Goal: Information Seeking & Learning: Learn about a topic

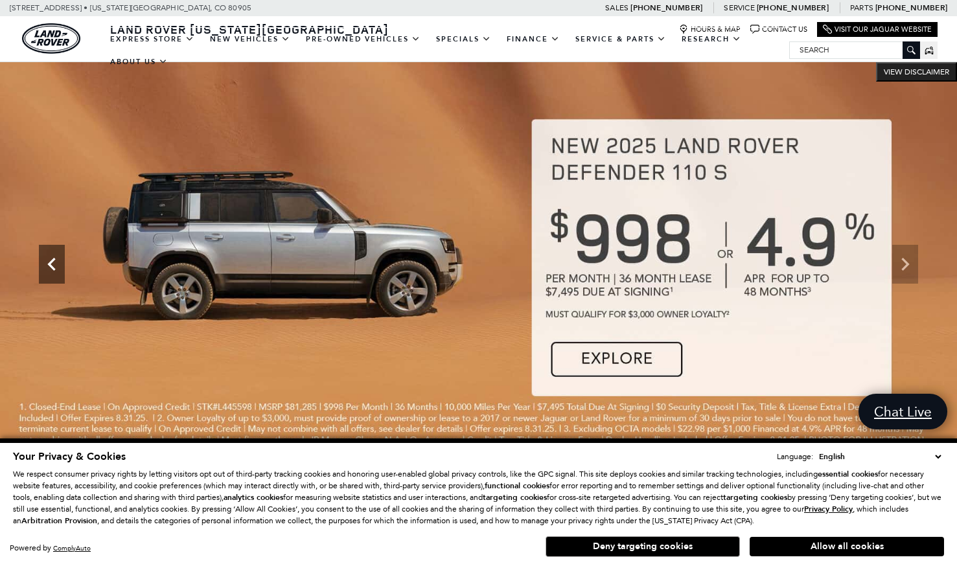
click at [56, 263] on icon "Previous" at bounding box center [52, 264] width 26 height 26
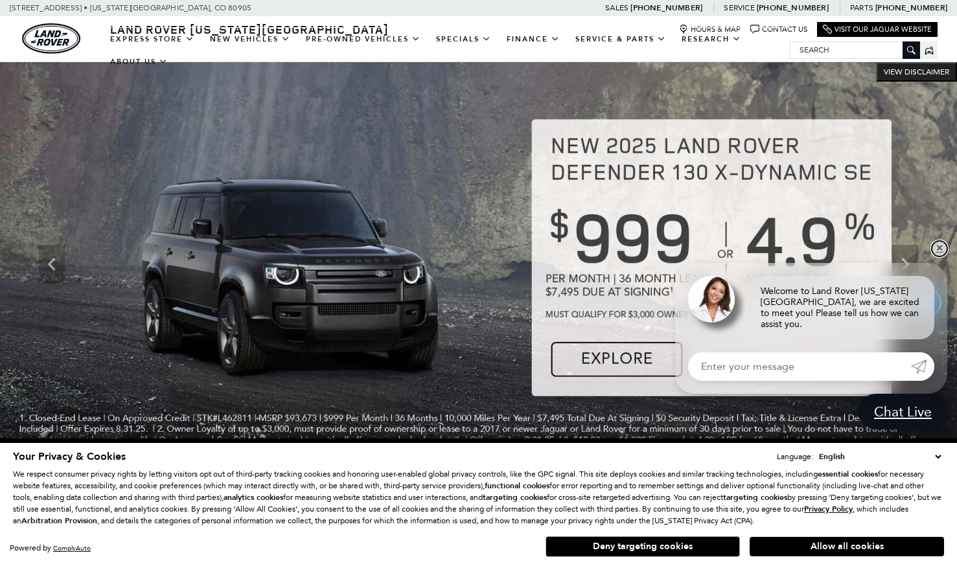
click at [942, 257] on link "✕" at bounding box center [940, 249] width 16 height 16
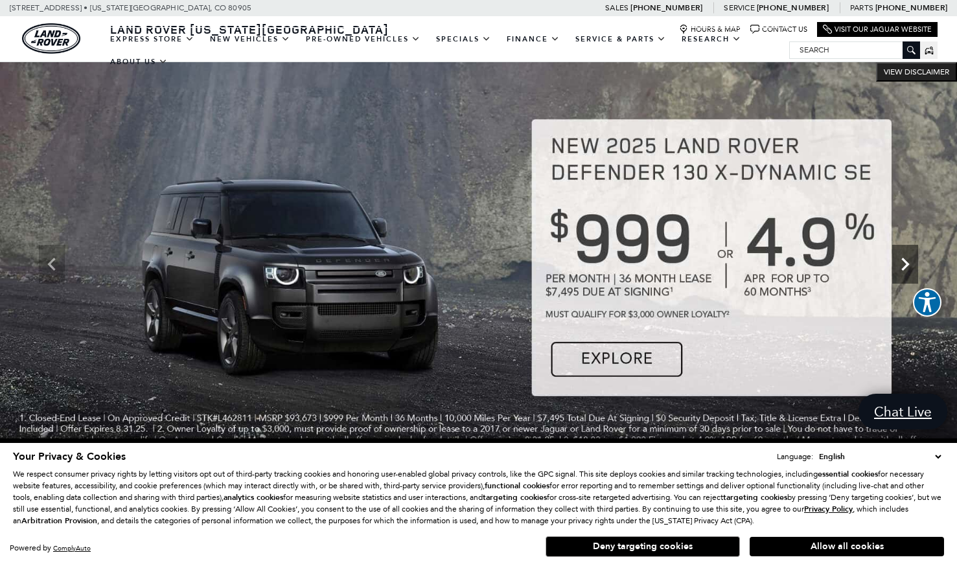
click at [901, 272] on icon "Next" at bounding box center [905, 264] width 26 height 26
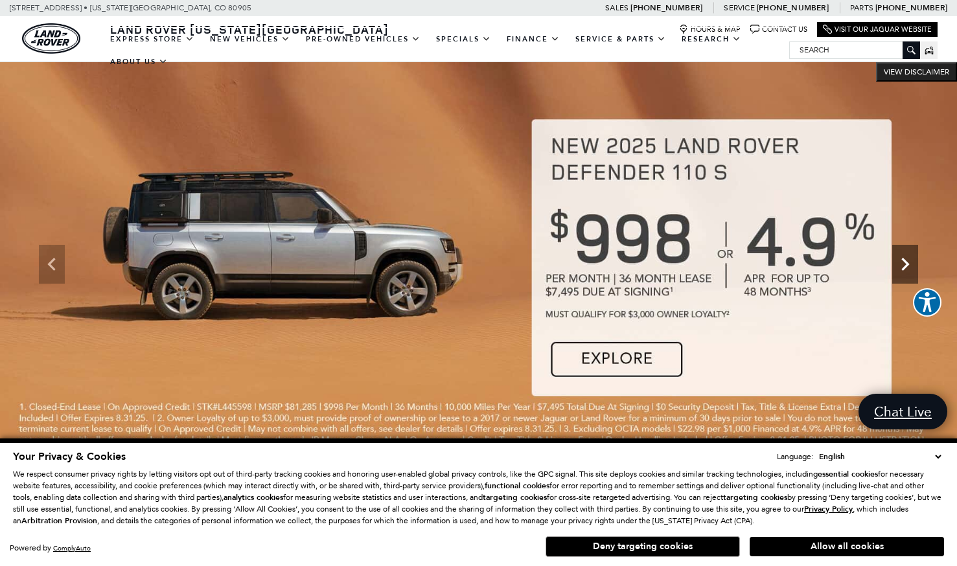
click at [901, 272] on icon "Next" at bounding box center [905, 264] width 26 height 26
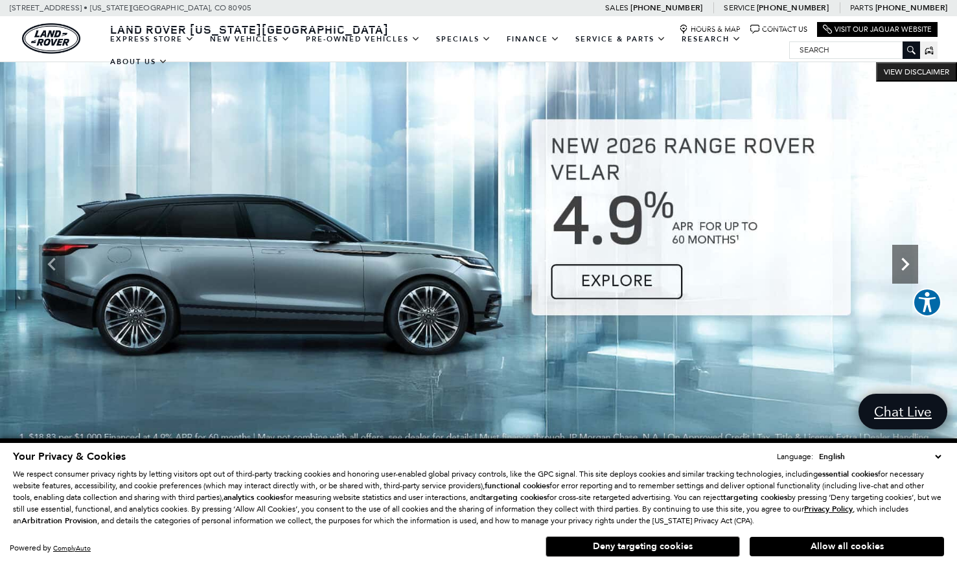
click at [901, 272] on icon "Next" at bounding box center [905, 264] width 26 height 26
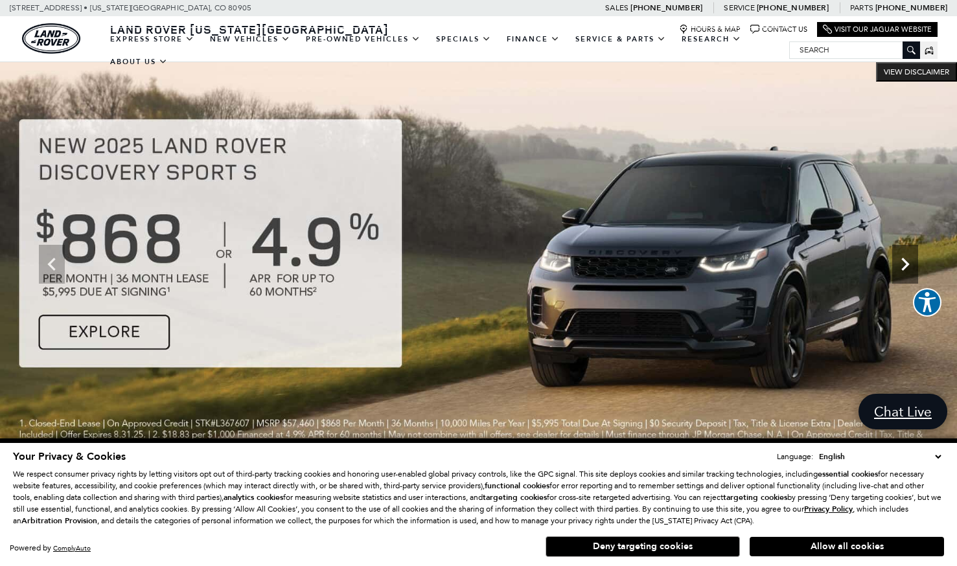
click at [901, 272] on icon "Next" at bounding box center [905, 264] width 26 height 26
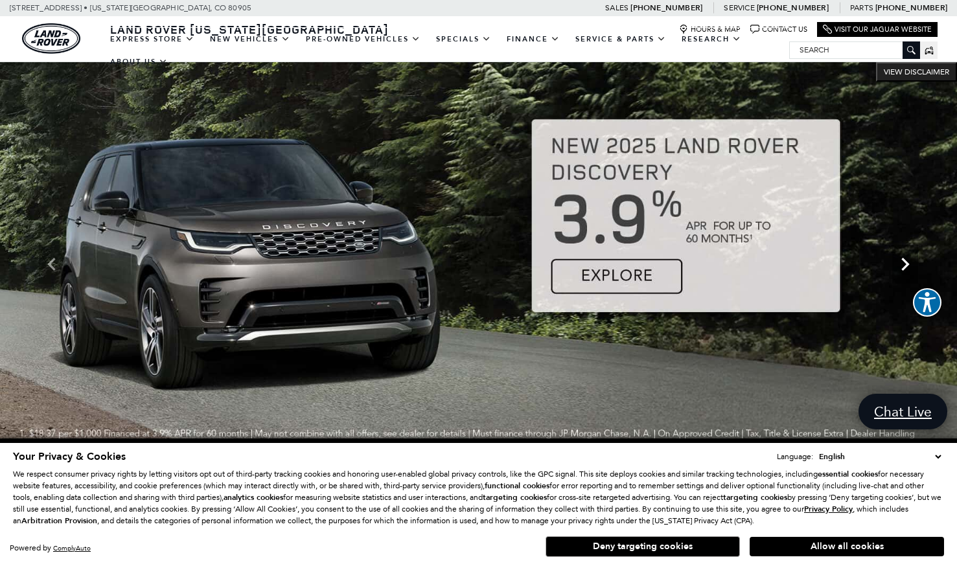
click at [901, 272] on icon "Next" at bounding box center [905, 264] width 26 height 26
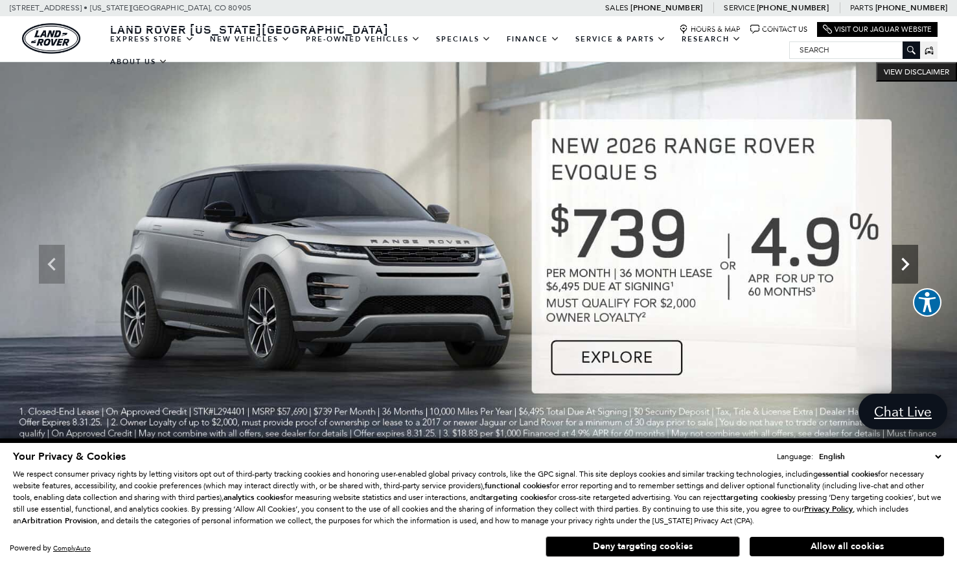
click at [901, 272] on icon "Next" at bounding box center [905, 264] width 26 height 26
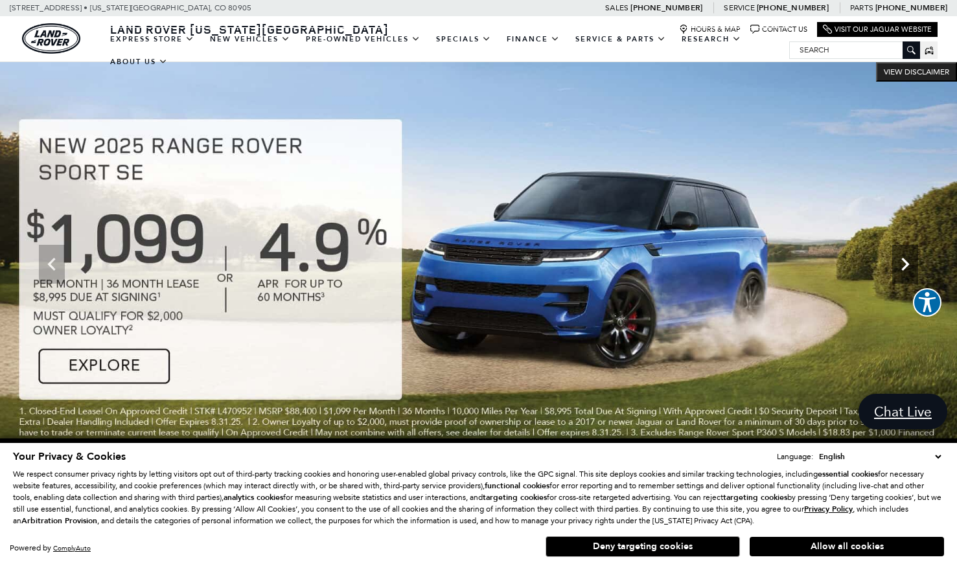
click at [901, 272] on icon "Next" at bounding box center [905, 264] width 26 height 26
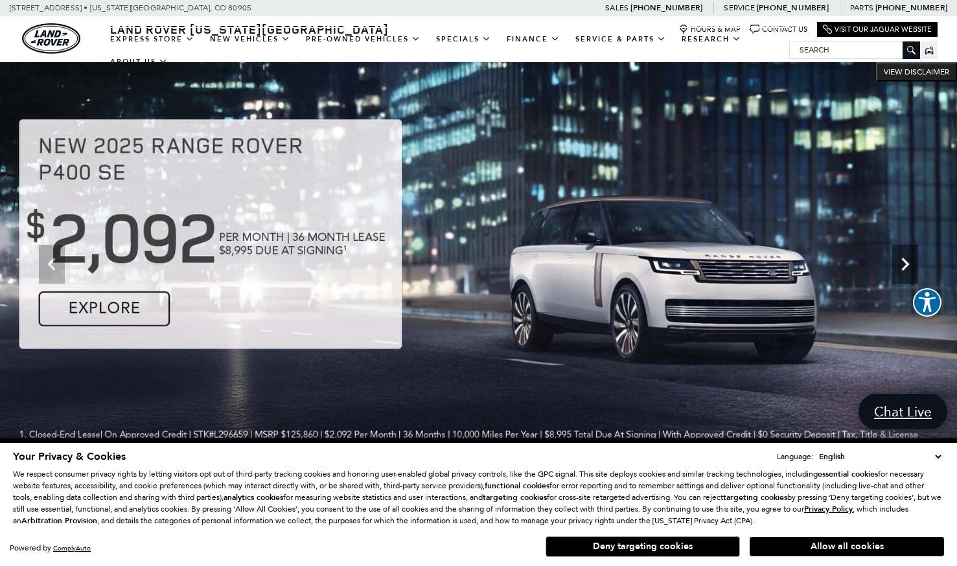
click at [901, 272] on icon "Next" at bounding box center [905, 264] width 26 height 26
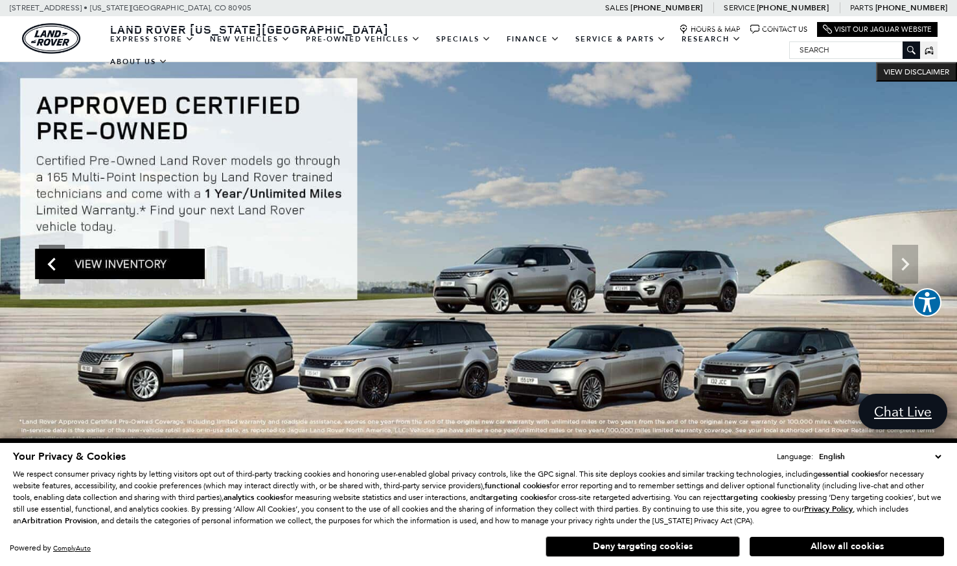
click at [52, 270] on icon "Previous" at bounding box center [52, 264] width 26 height 26
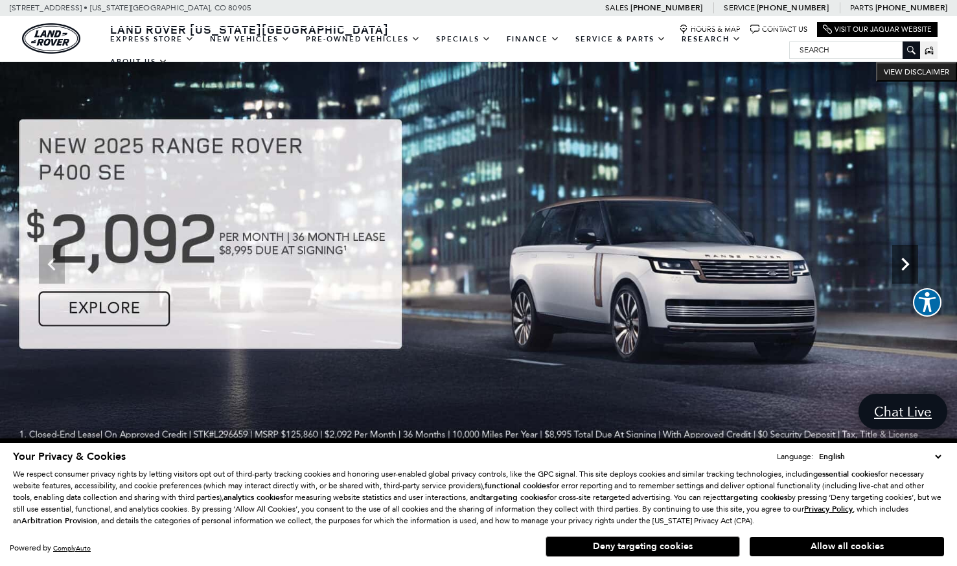
click at [909, 265] on icon "Next" at bounding box center [905, 264] width 26 height 26
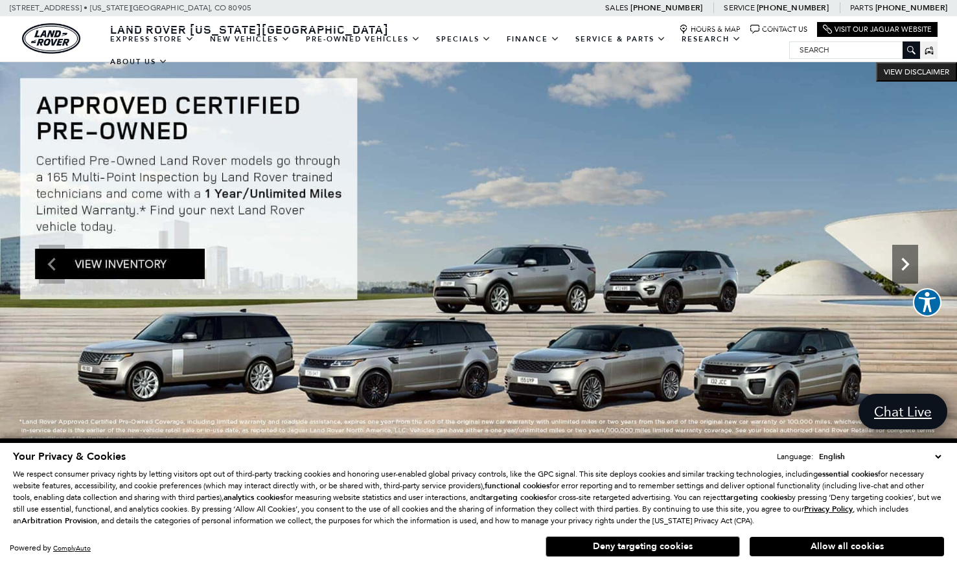
click at [909, 265] on icon "Next" at bounding box center [905, 264] width 26 height 26
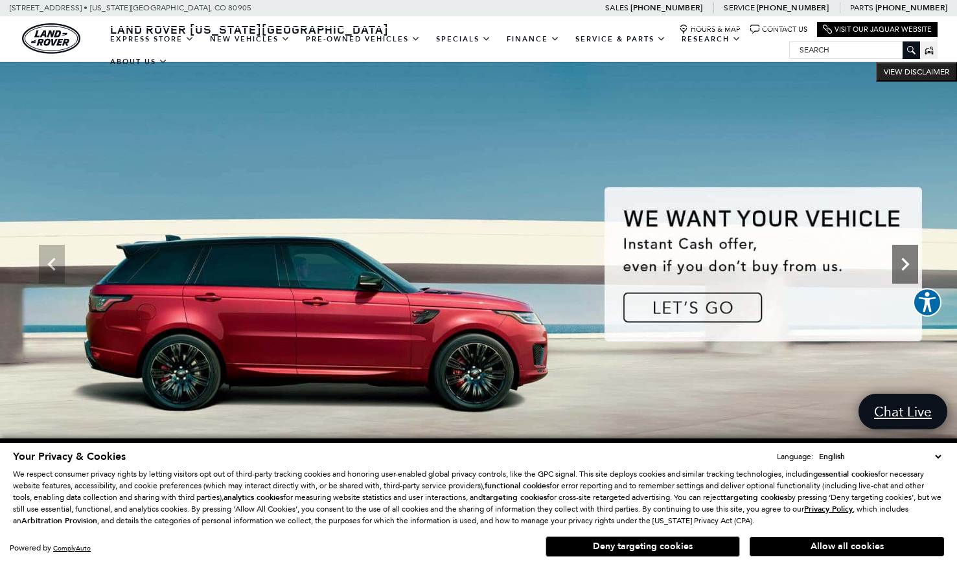
click at [911, 262] on icon "Next" at bounding box center [905, 264] width 26 height 26
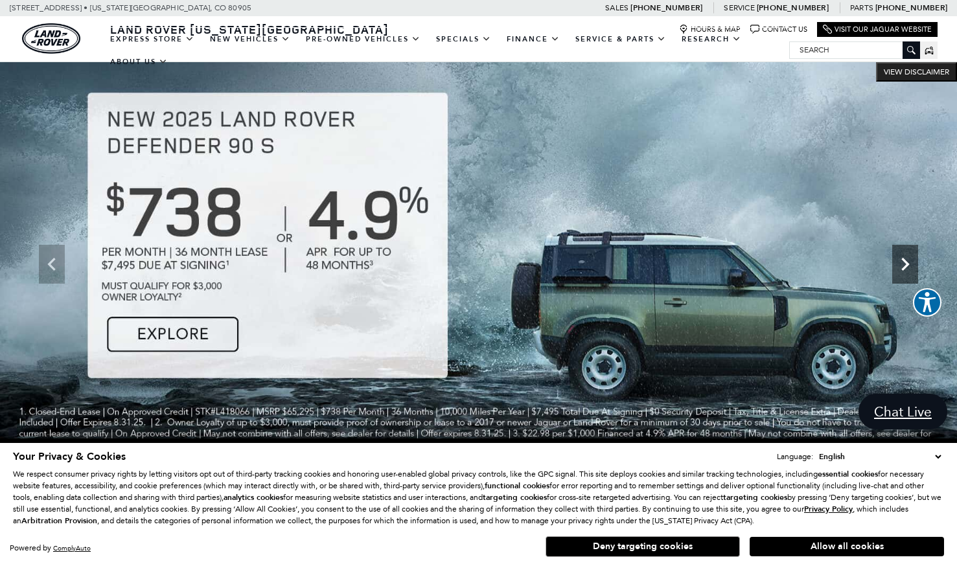
click at [911, 262] on icon "Next" at bounding box center [905, 264] width 26 height 26
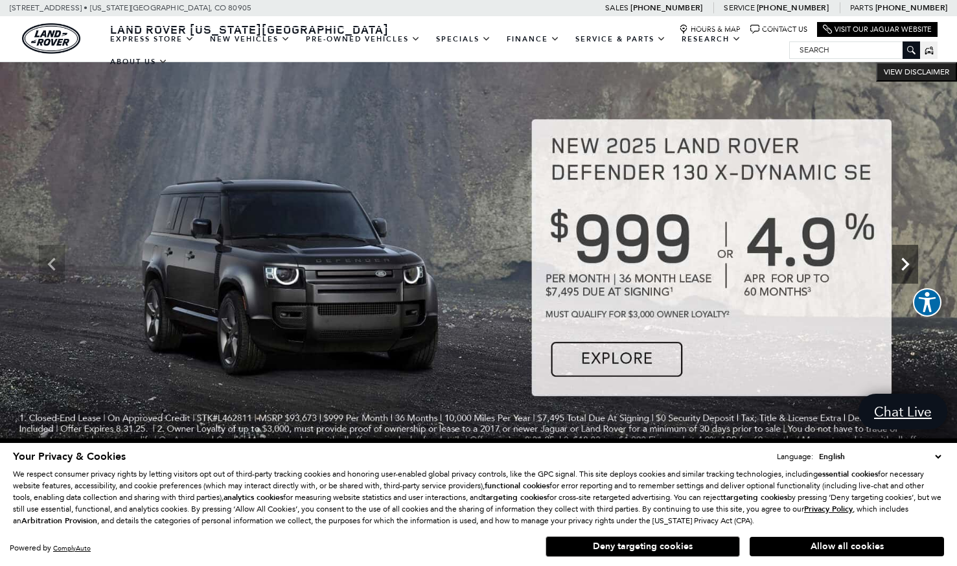
click at [911, 262] on icon "Next" at bounding box center [905, 264] width 26 height 26
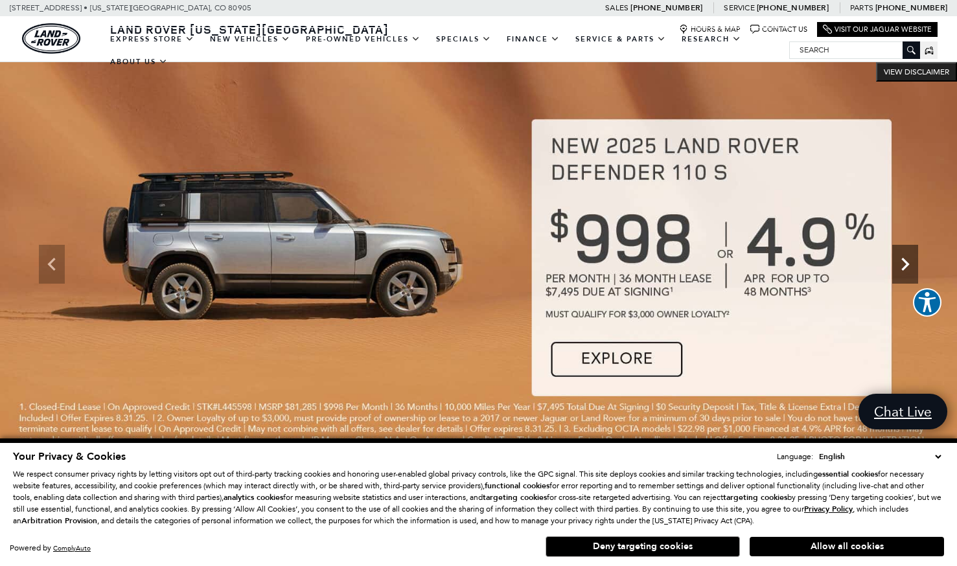
click at [911, 262] on icon "Next" at bounding box center [905, 264] width 26 height 26
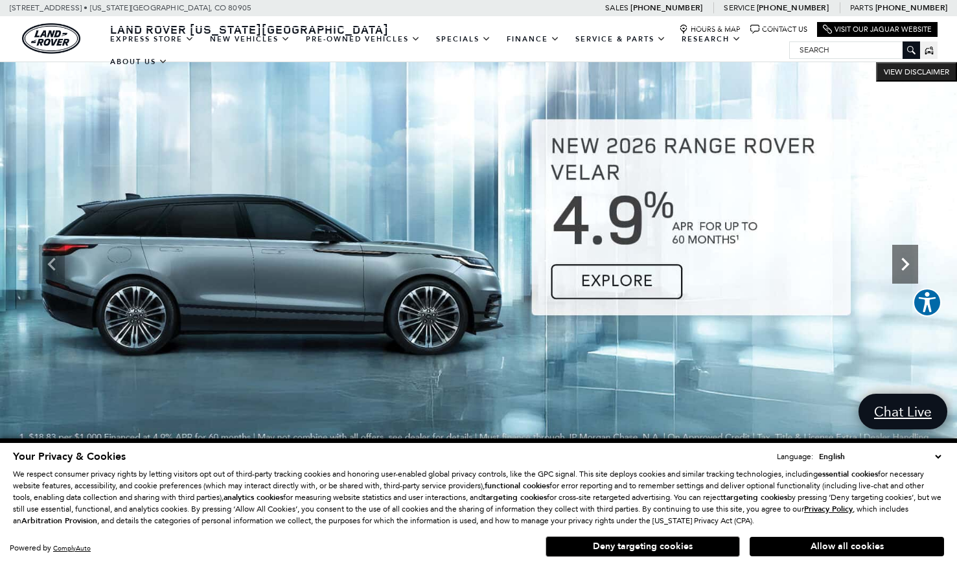
click at [911, 262] on icon "Next" at bounding box center [905, 264] width 26 height 26
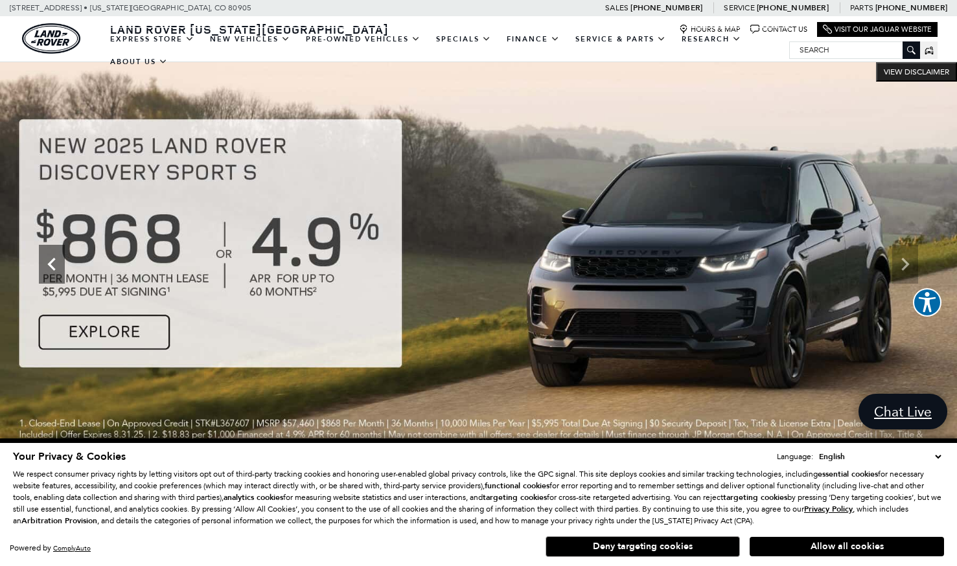
click at [60, 265] on icon "Previous" at bounding box center [52, 264] width 26 height 26
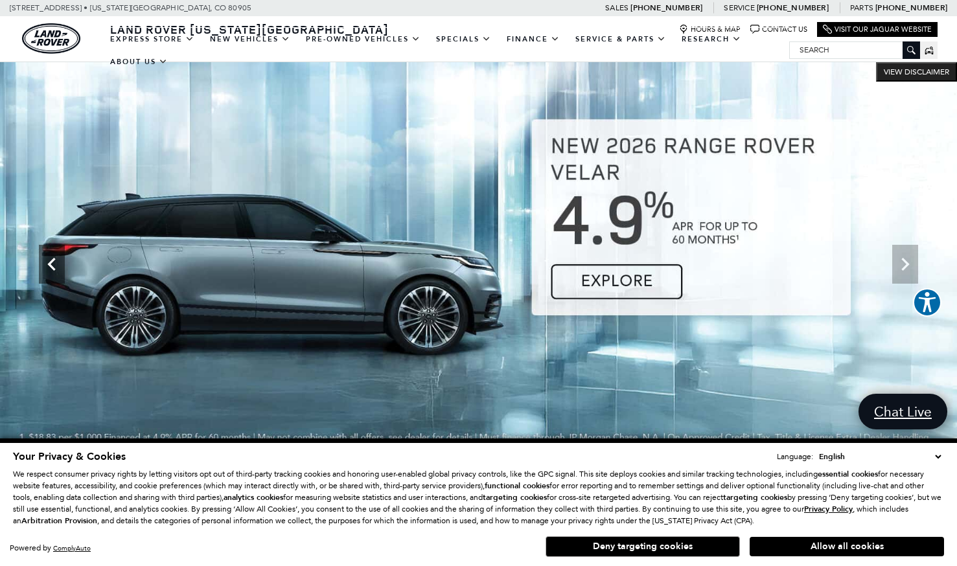
click at [60, 265] on icon "Previous" at bounding box center [52, 264] width 26 height 26
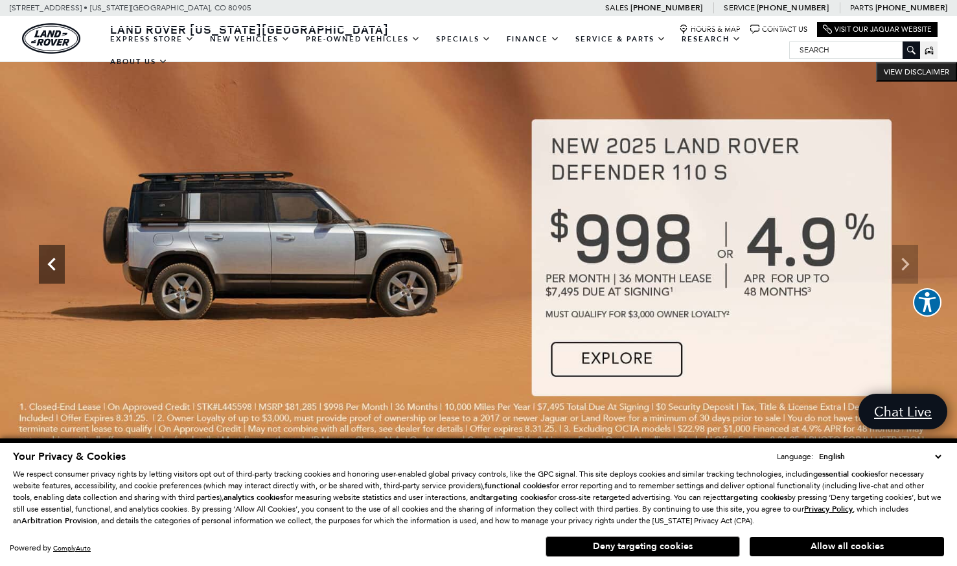
click at [60, 265] on icon "Previous" at bounding box center [52, 264] width 26 height 26
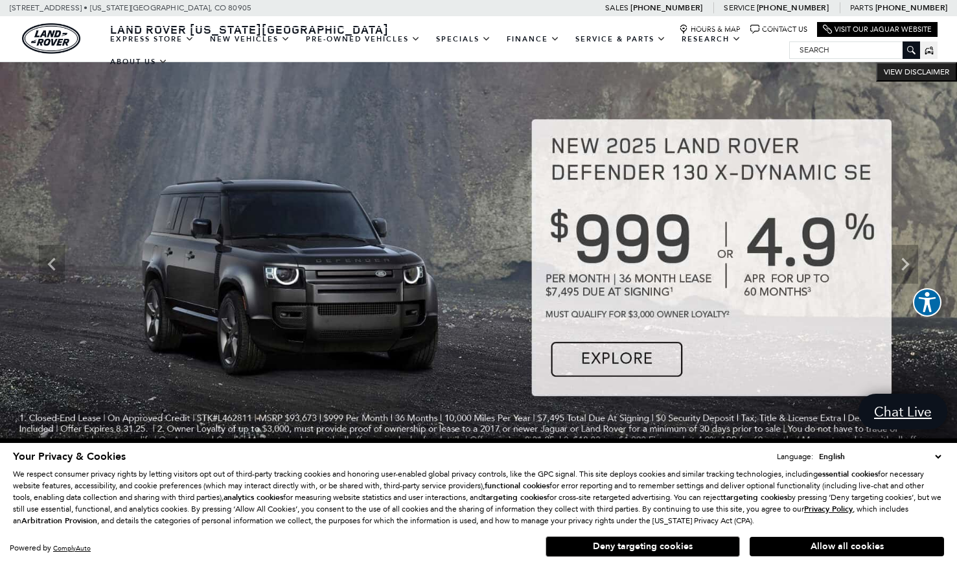
click at [601, 352] on img at bounding box center [478, 264] width 957 height 404
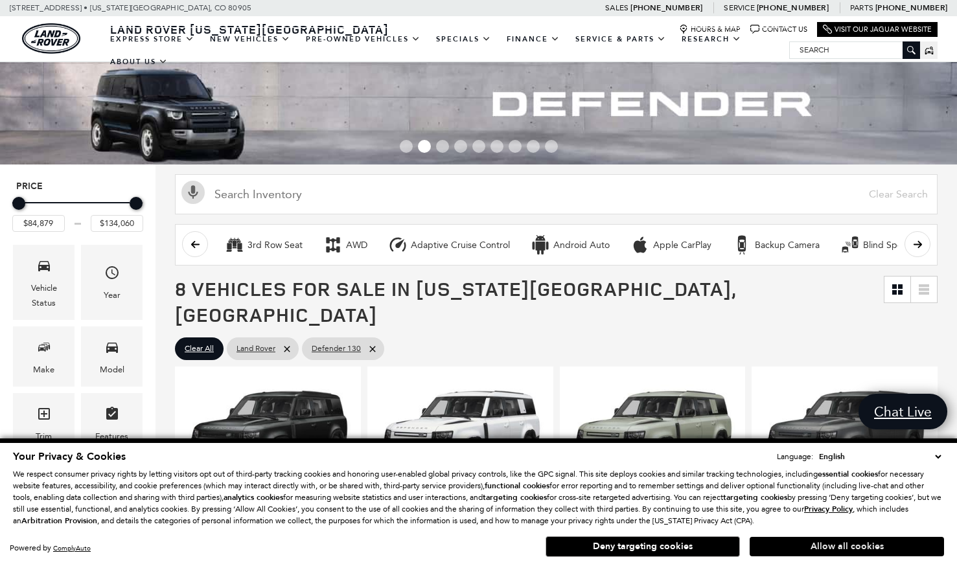
click at [800, 546] on button "Allow all cookies" at bounding box center [847, 546] width 194 height 19
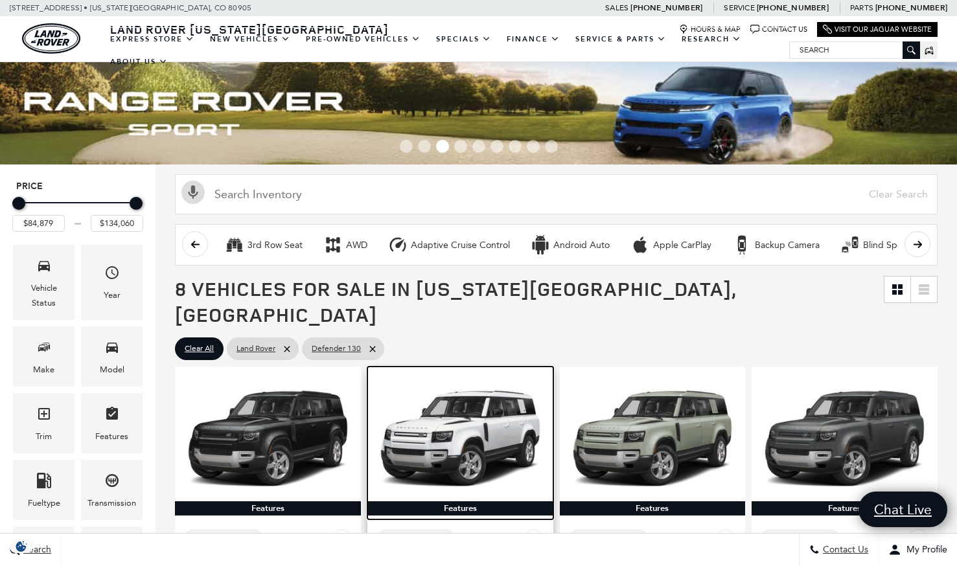
click at [486, 406] on img at bounding box center [460, 439] width 167 height 125
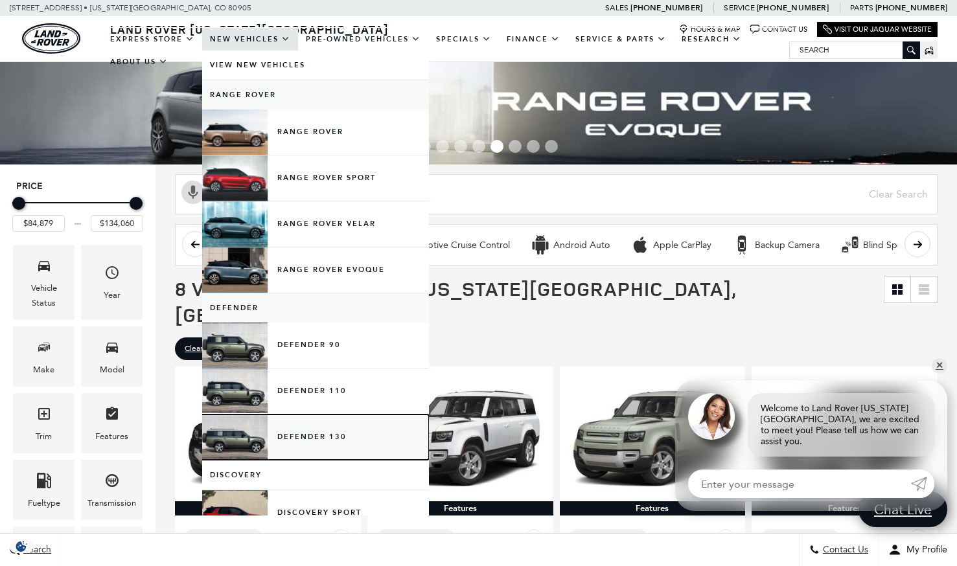
click at [315, 445] on link "Defender 130" at bounding box center [315, 437] width 227 height 45
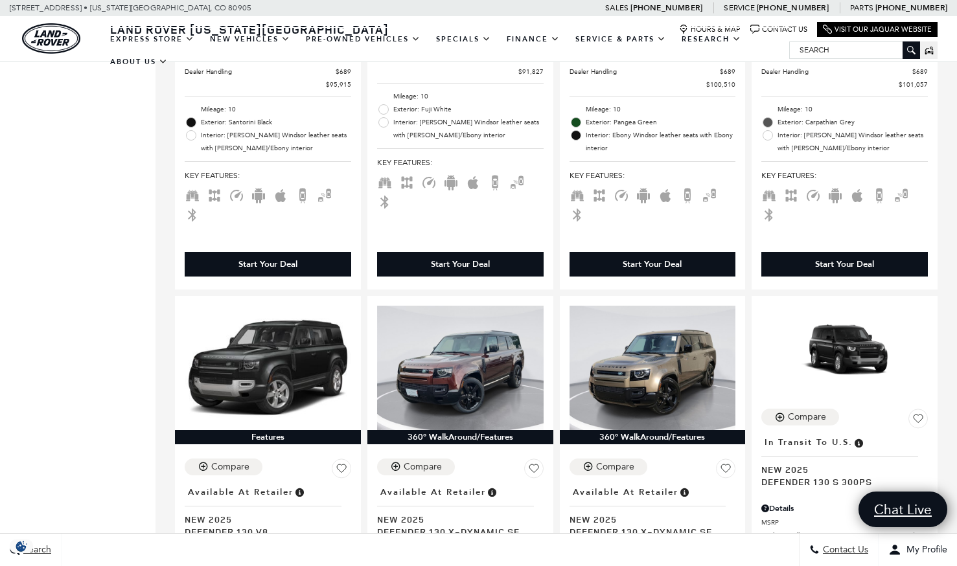
scroll to position [598, 0]
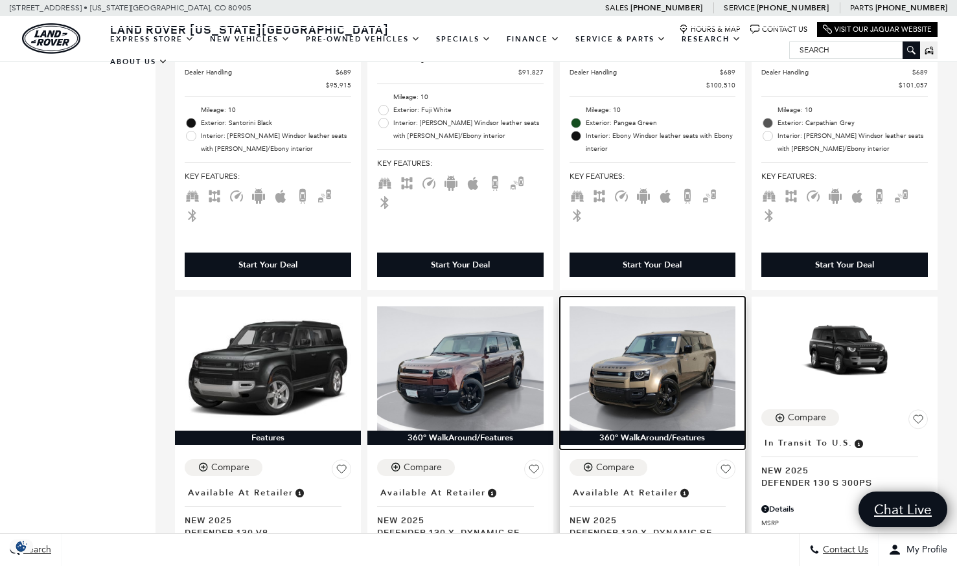
click at [661, 354] on img at bounding box center [653, 369] width 167 height 125
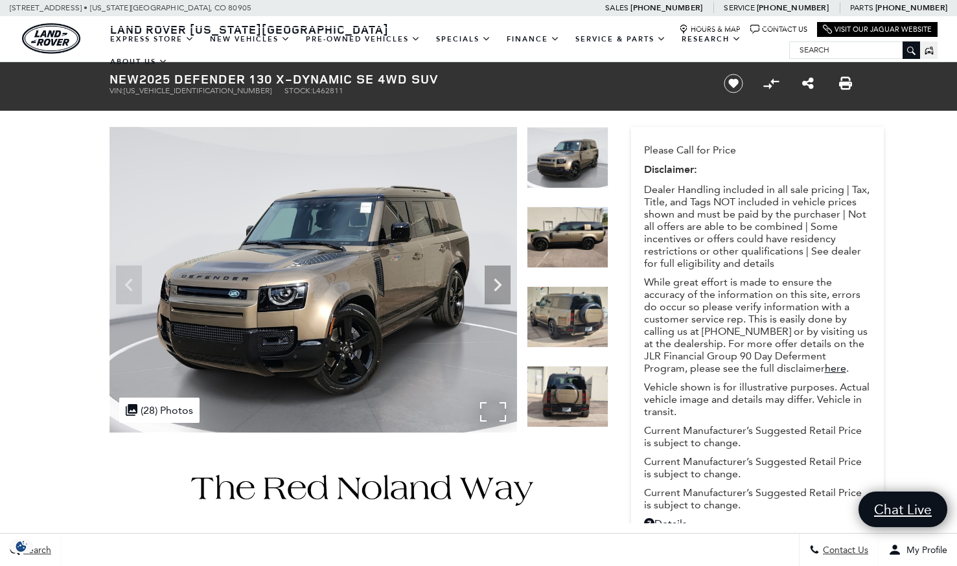
click at [412, 292] on img at bounding box center [314, 280] width 408 height 306
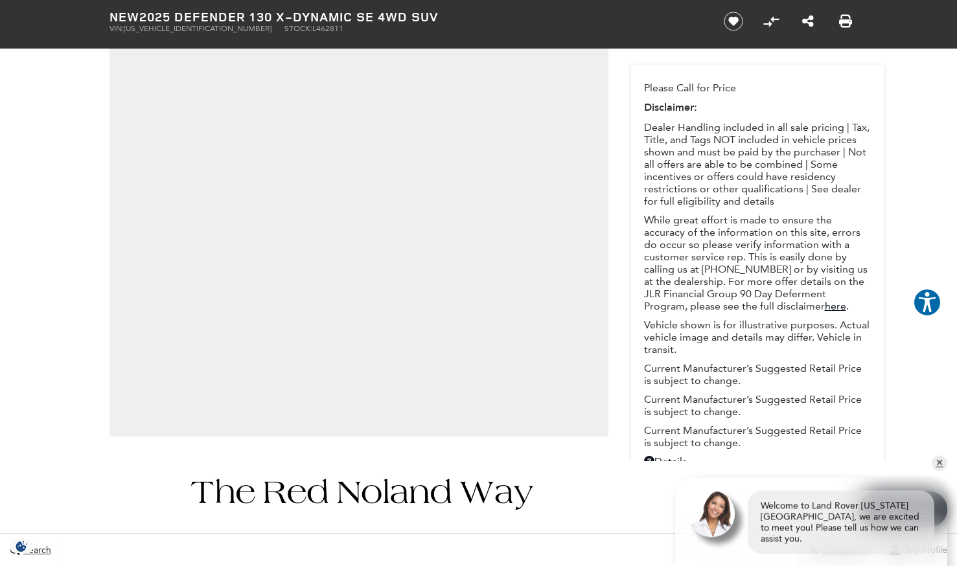
scroll to position [190, 0]
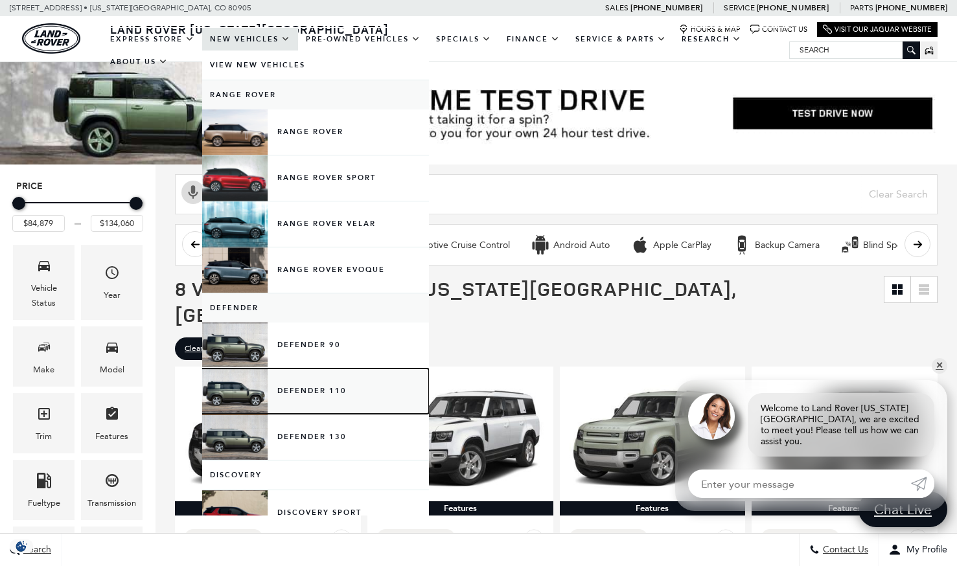
click at [319, 388] on link "Defender 110" at bounding box center [315, 391] width 227 height 45
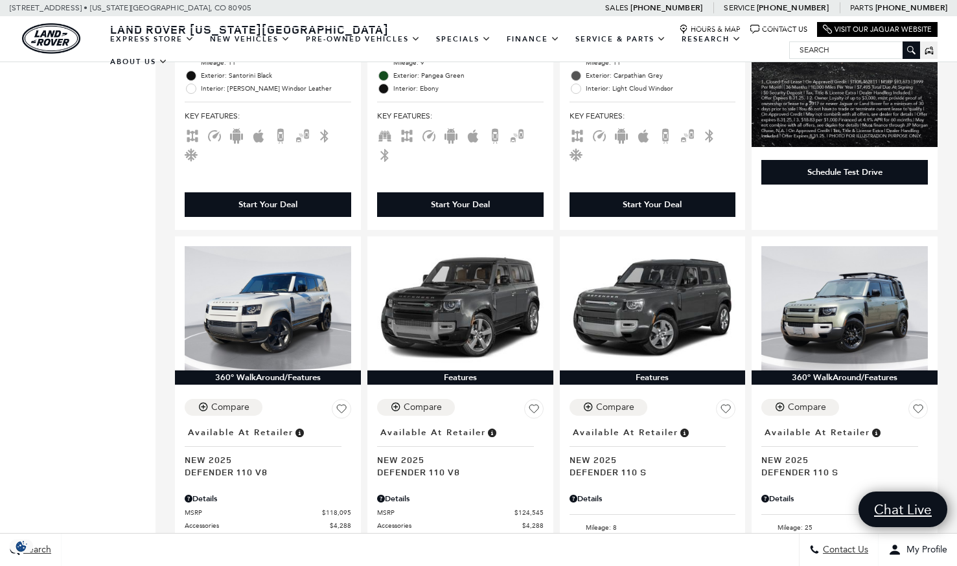
scroll to position [651, 0]
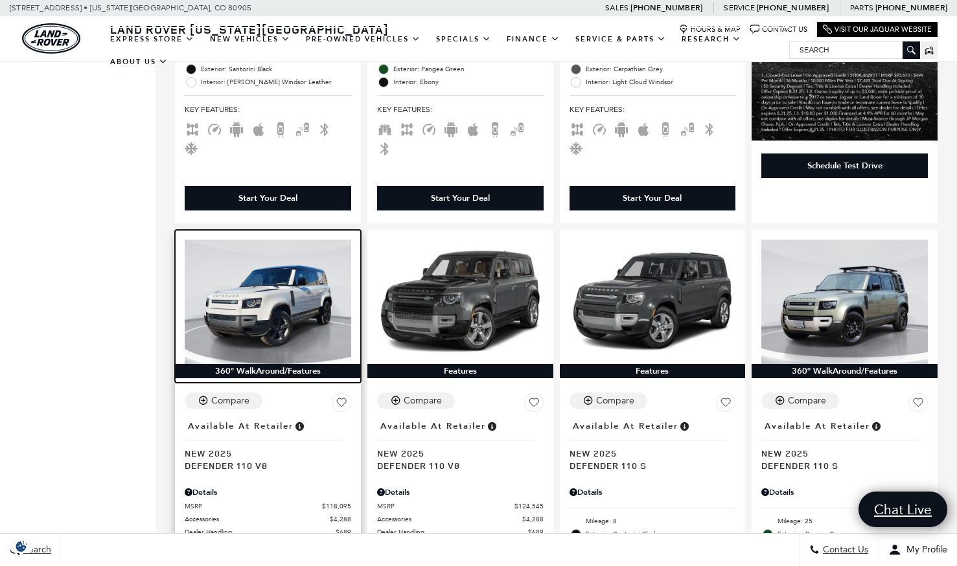
click at [283, 285] on img at bounding box center [268, 302] width 167 height 125
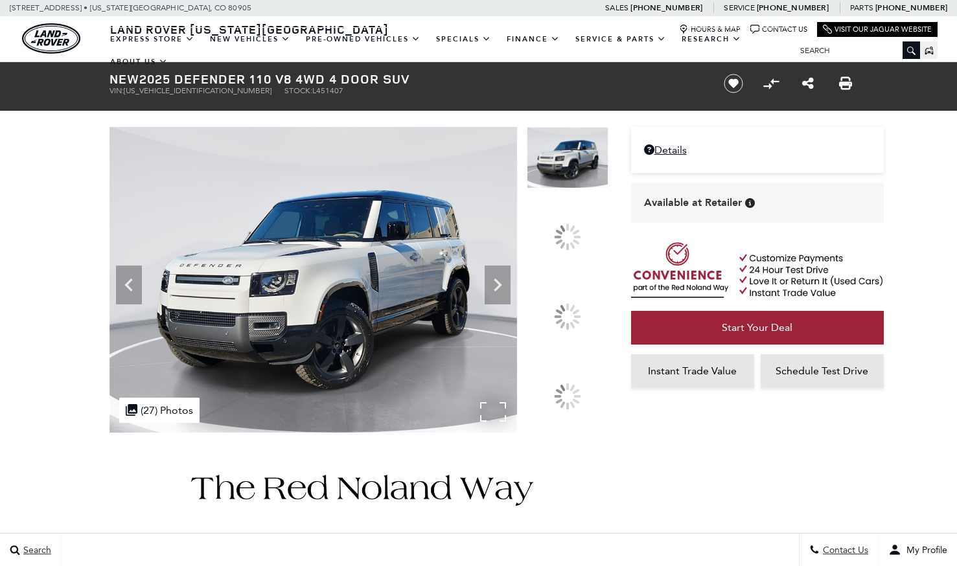
click at [439, 312] on img at bounding box center [314, 280] width 408 height 306
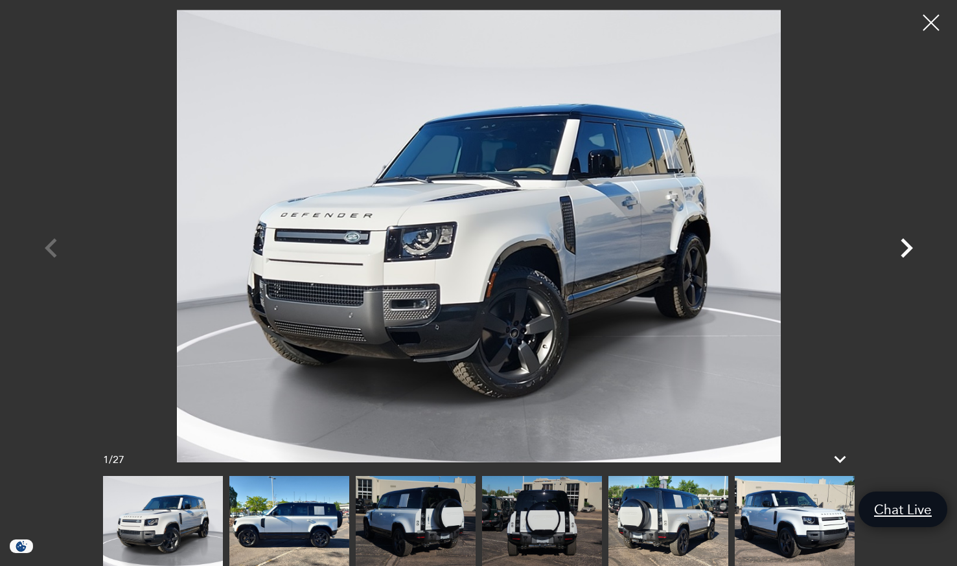
click at [902, 247] on icon "Next" at bounding box center [906, 248] width 39 height 39
